Goal: Task Accomplishment & Management: Manage account settings

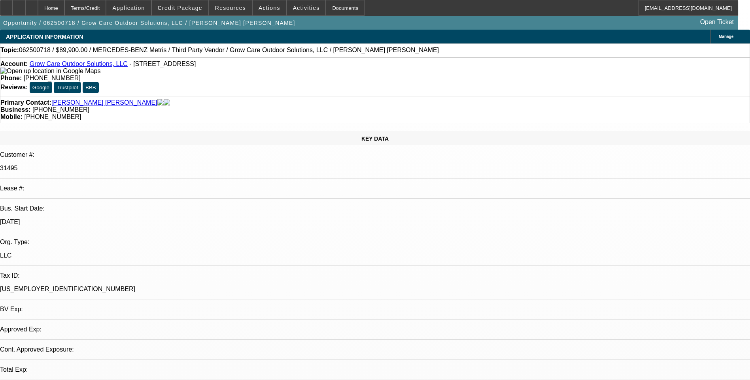
select select "0"
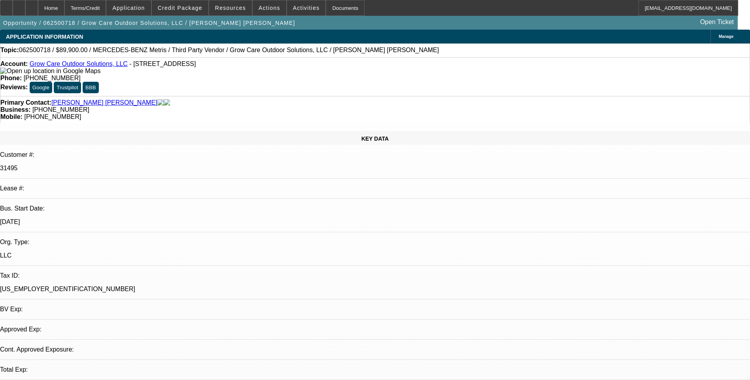
select select "0"
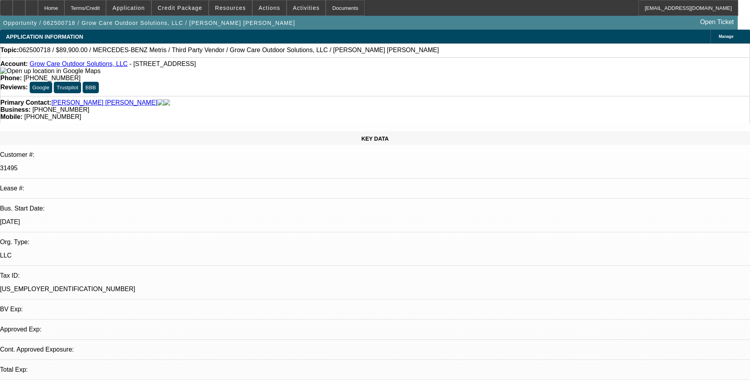
select select "0"
select select "1"
select select "6"
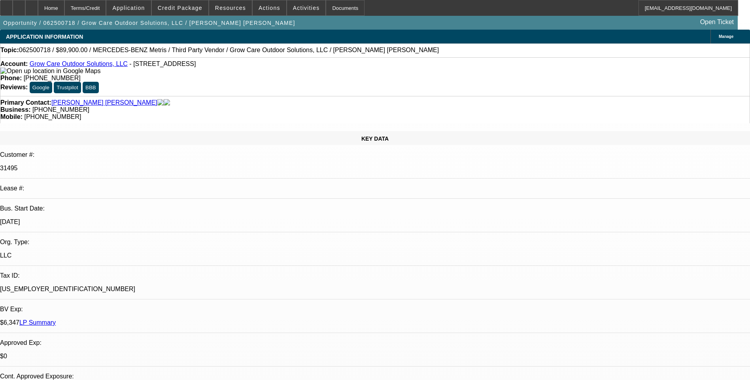
select select "1"
select select "6"
select select "1"
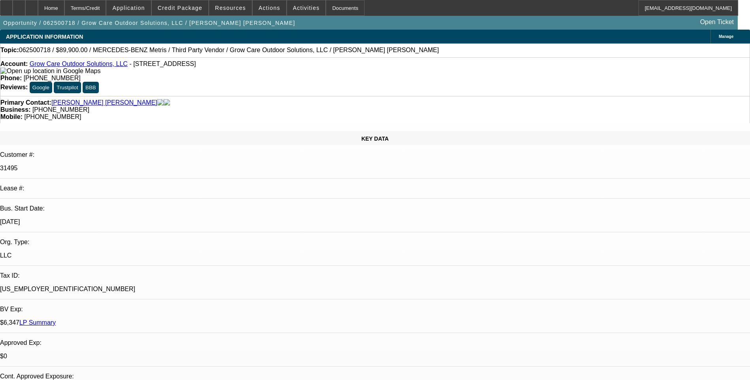
select select "6"
select select "1"
select select "6"
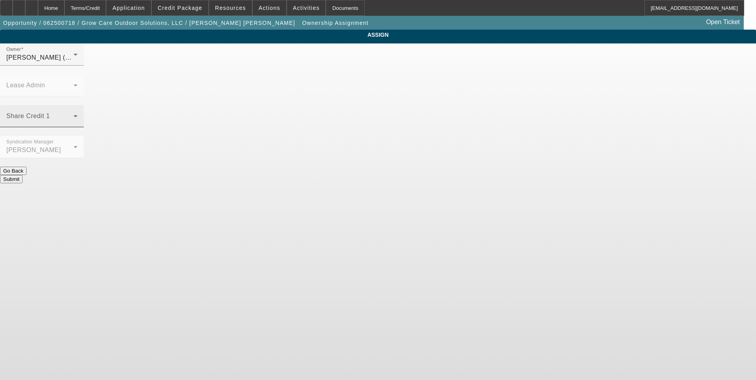
click at [74, 115] on span at bounding box center [39, 119] width 67 height 9
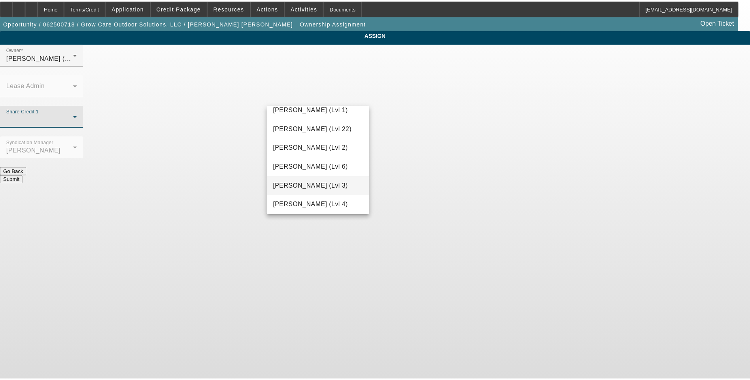
scroll to position [1112, 0]
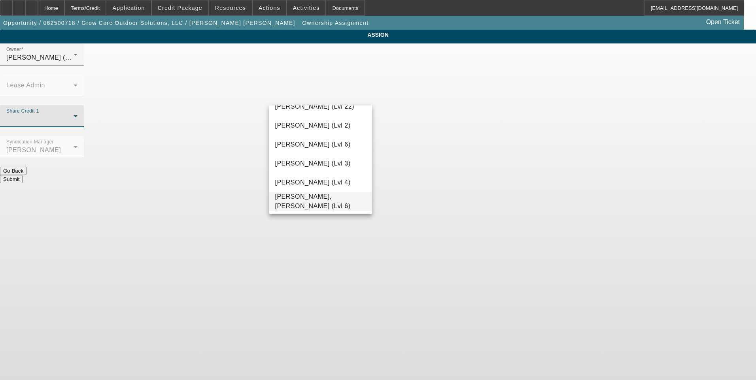
click at [327, 198] on span "Zallik, Asher (Lvl 6)" at bounding box center [320, 201] width 91 height 19
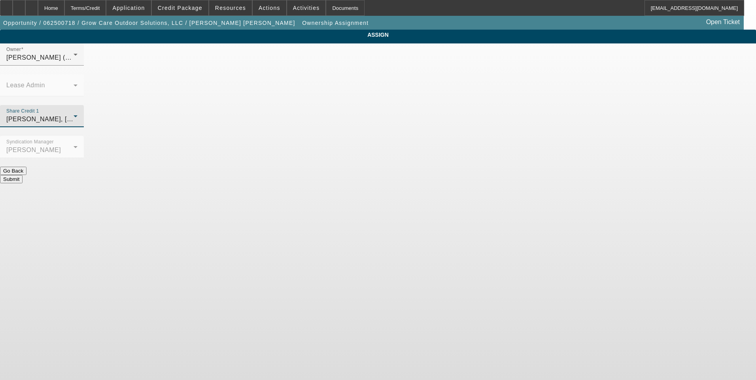
click at [23, 175] on button "Submit" at bounding box center [11, 179] width 23 height 8
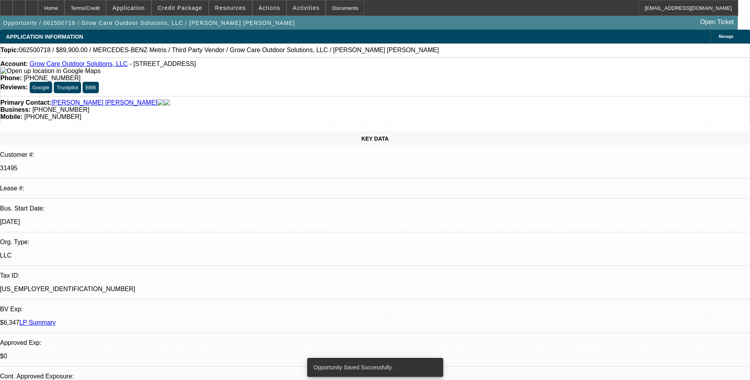
select select "0"
select select "6"
select select "0"
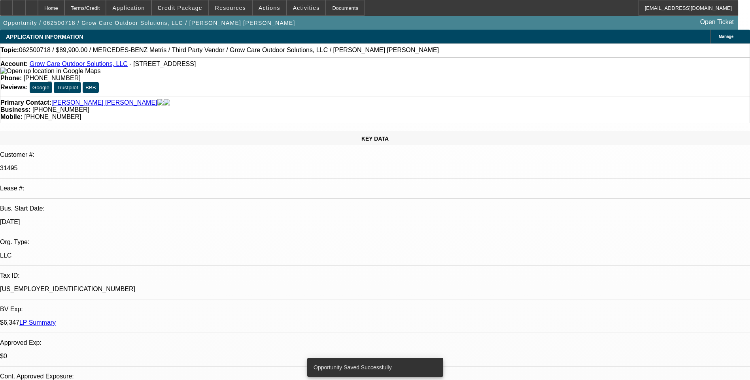
select select "0"
select select "6"
select select "0"
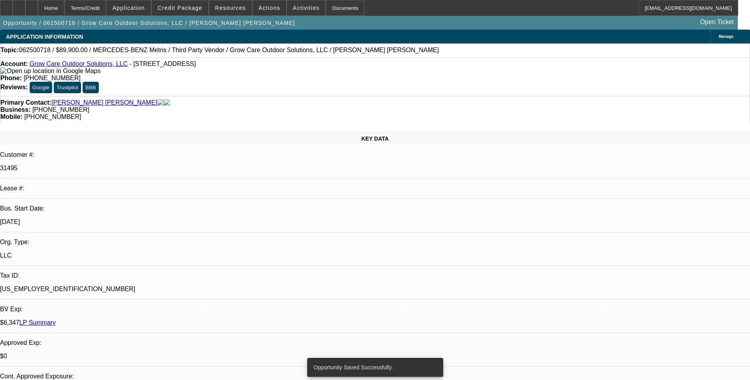
select select "0"
select select "6"
select select "0"
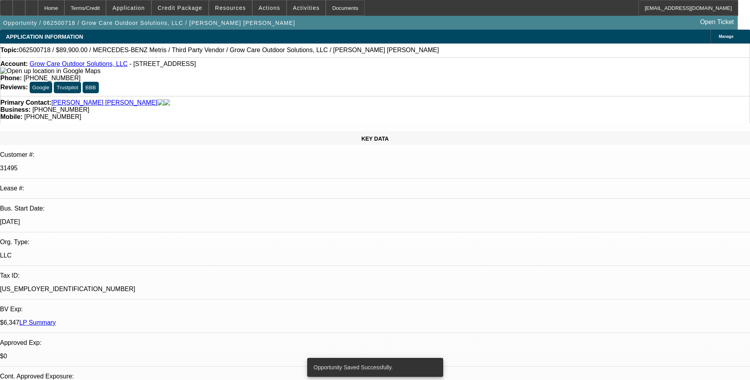
select select "6"
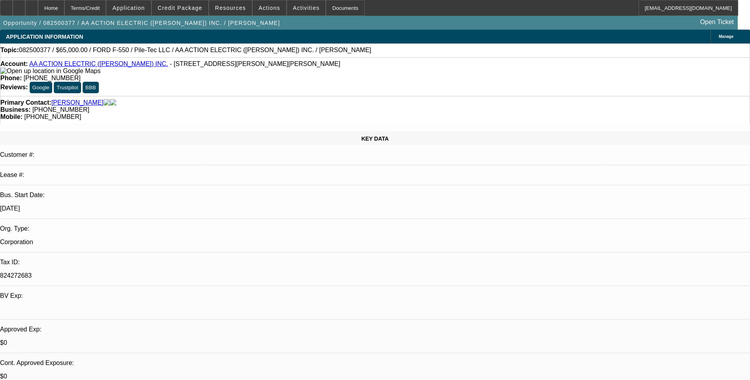
select select "0"
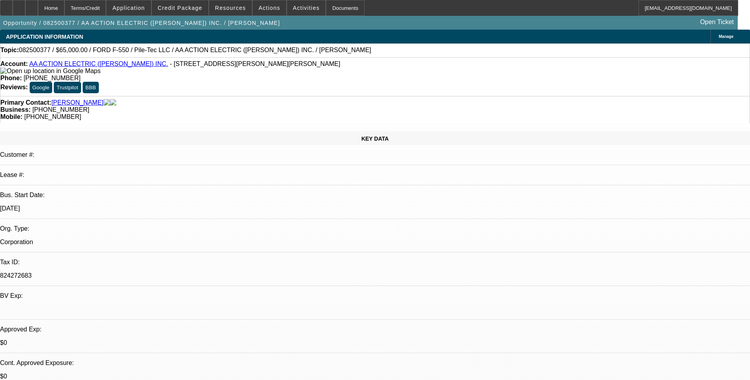
select select "0"
select select "1"
select select "6"
select select "1"
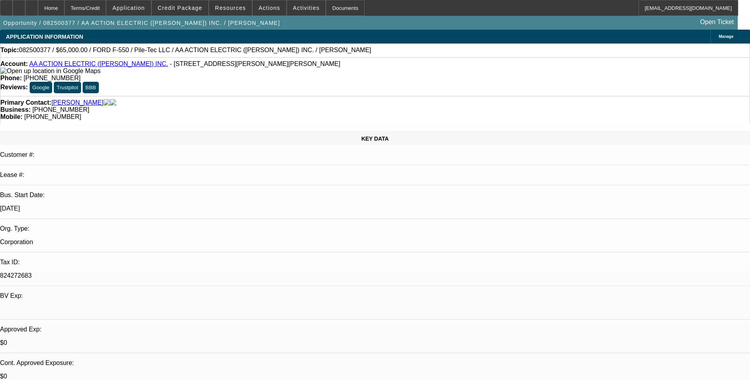
select select "1"
select select "6"
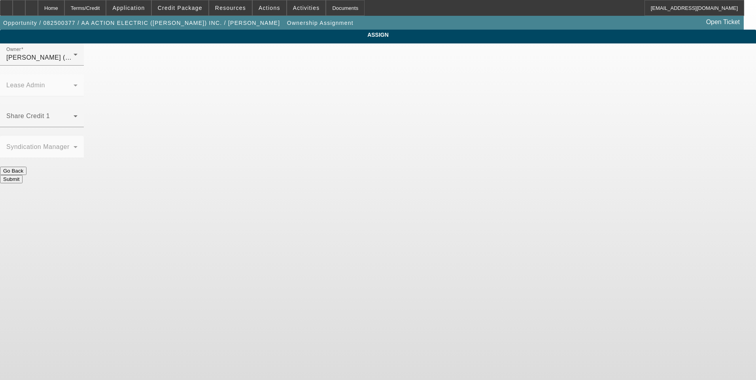
click at [74, 115] on span at bounding box center [39, 119] width 67 height 9
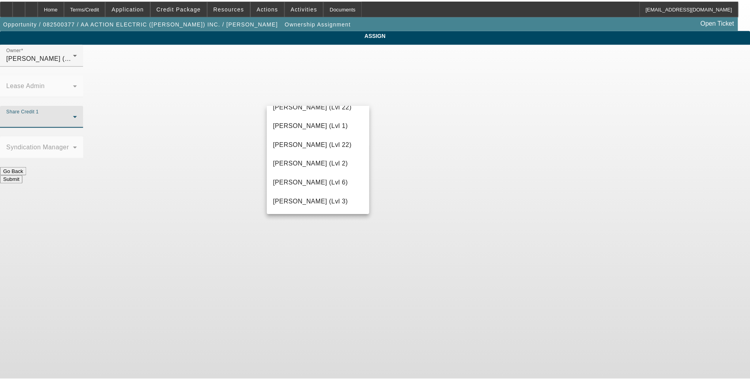
scroll to position [1112, 0]
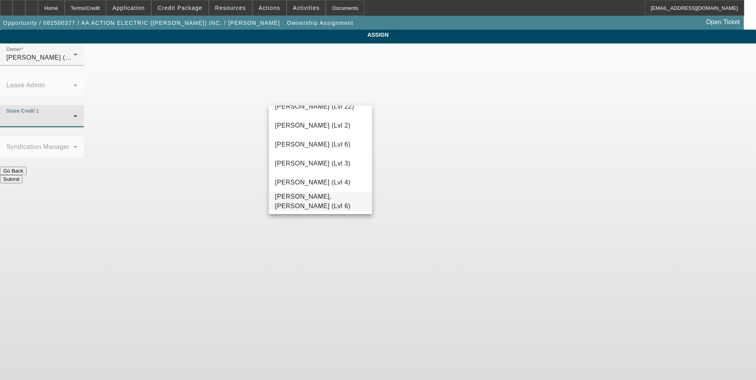
click at [317, 202] on span "Zallik, Asher (Lvl 6)" at bounding box center [320, 201] width 91 height 19
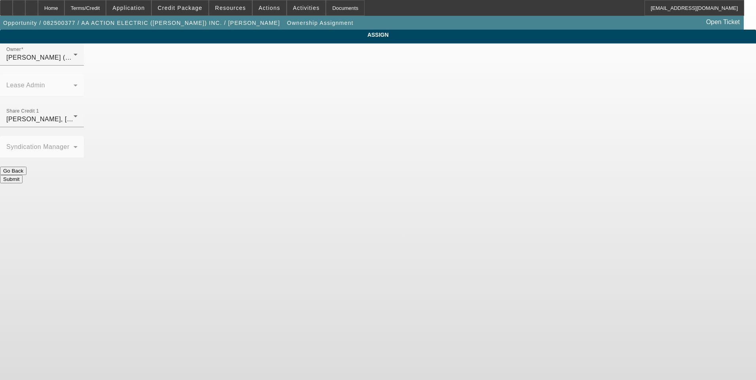
click at [23, 175] on button "Submit" at bounding box center [11, 179] width 23 height 8
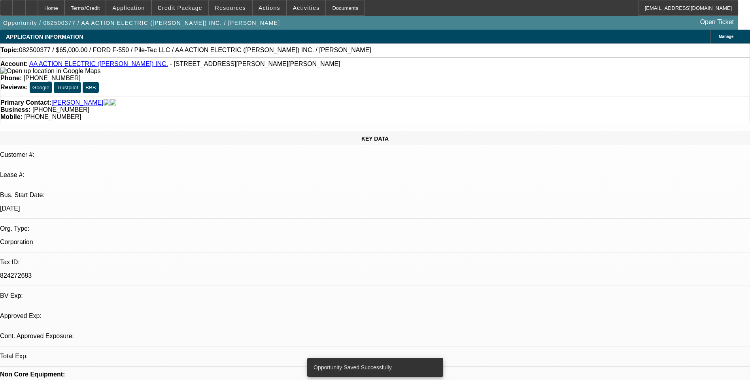
select select "0"
select select "6"
select select "0"
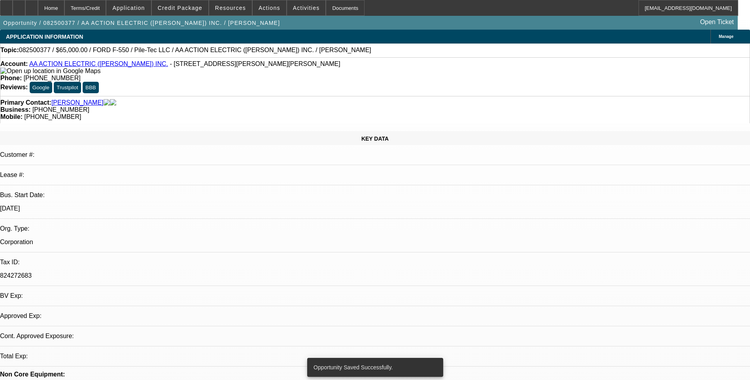
select select "0"
select select "6"
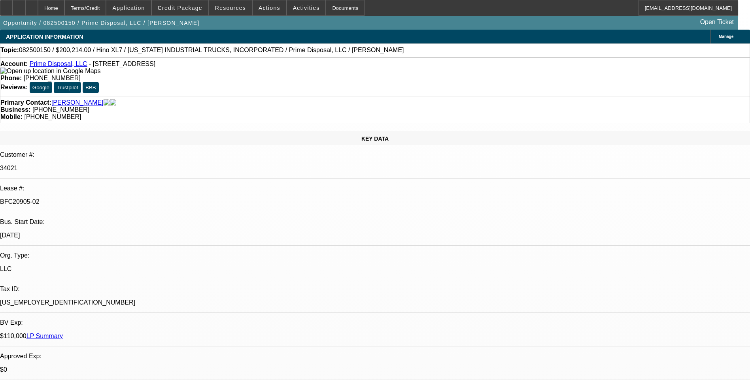
select select "0.1"
select select "0"
select select "0.1"
select select "0"
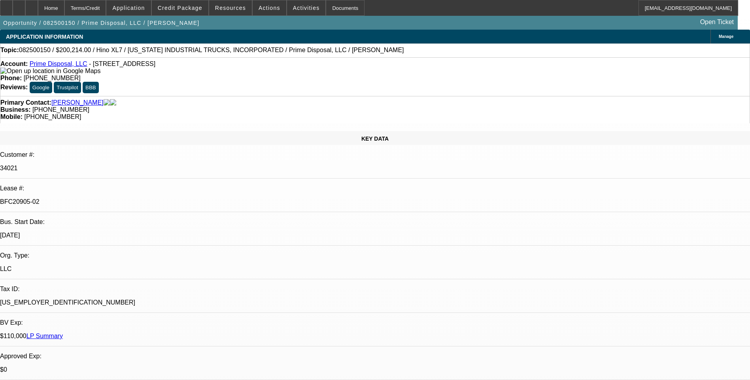
select select "0"
select select "0.1"
select select "0"
select select "0.1"
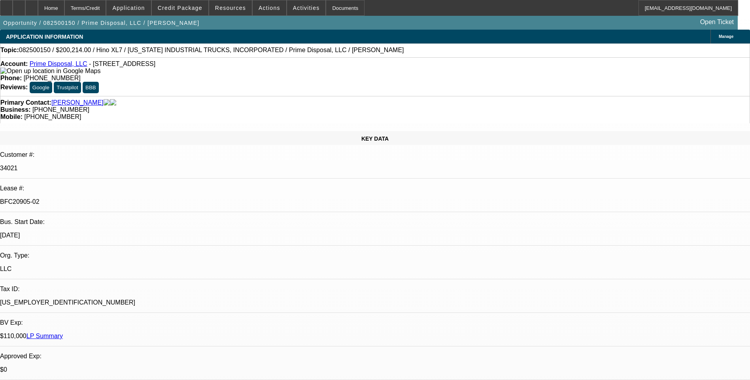
select select "0"
select select "1"
select select "6"
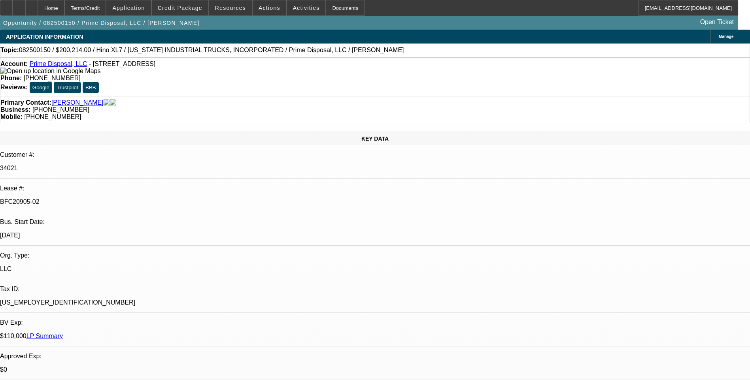
select select "1"
select select "6"
select select "1"
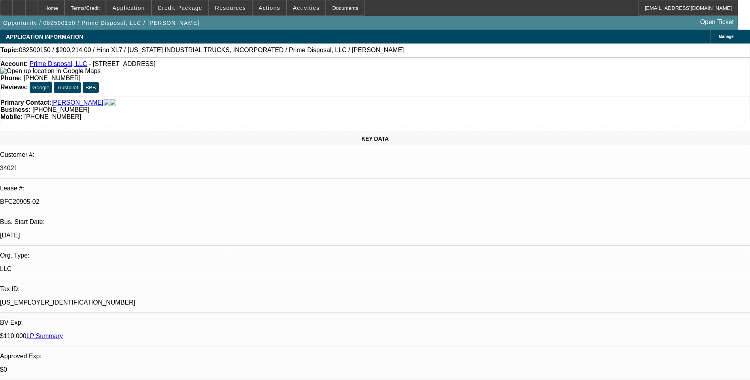
select select "6"
select select "1"
select select "6"
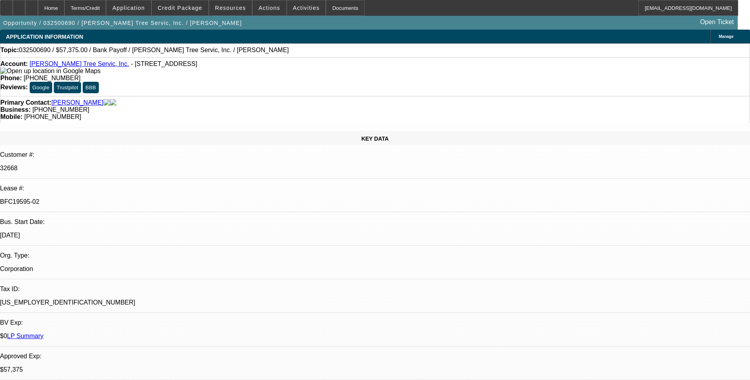
select select "0.1"
select select "0"
select select "0.1"
select select "0"
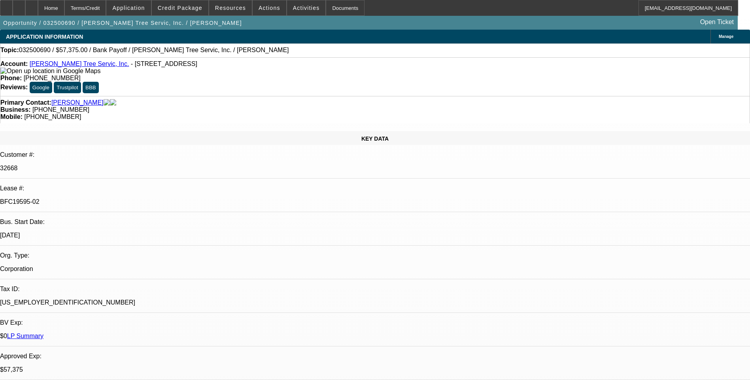
select select "0"
select select "0.1"
select select "0"
select select "0.1"
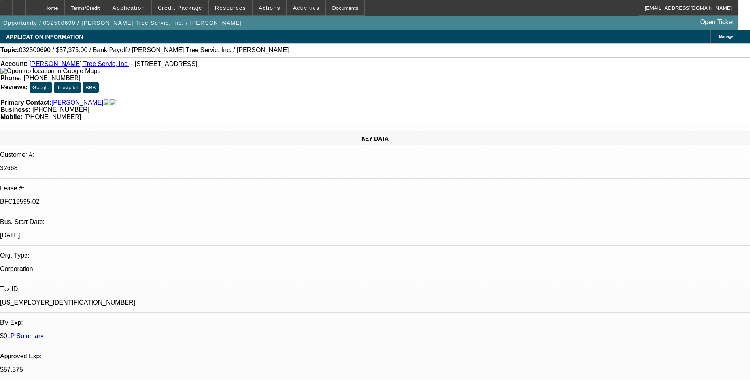
select select "0"
select select "1"
select select "3"
select select "6"
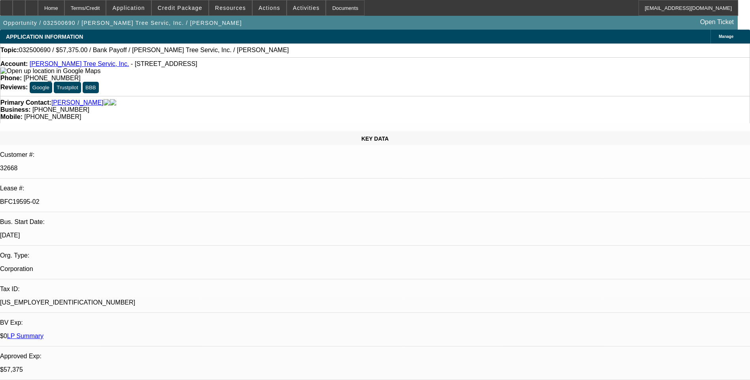
select select "1"
select select "3"
select select "6"
select select "1"
select select "3"
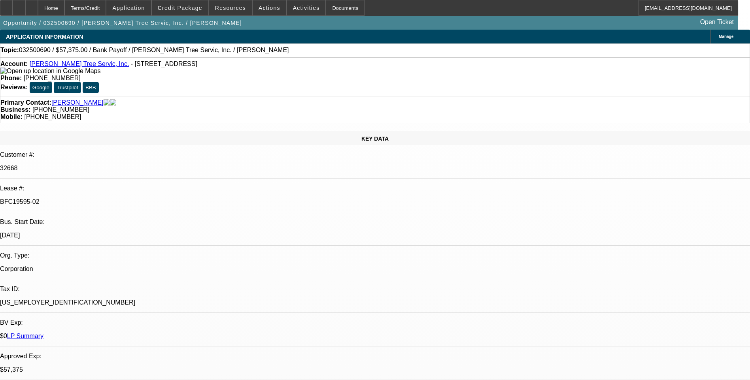
select select "6"
select select "1"
select select "3"
select select "6"
